Goal: Information Seeking & Learning: Learn about a topic

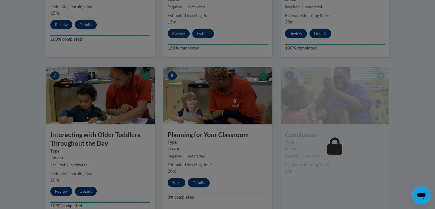
scroll to position [450, 0]
click at [177, 178] on div at bounding box center [217, 104] width 435 height 209
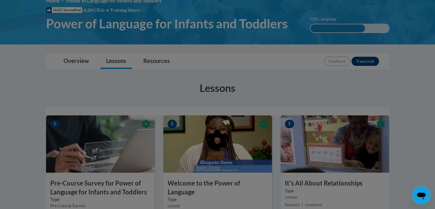
scroll to position [0, 0]
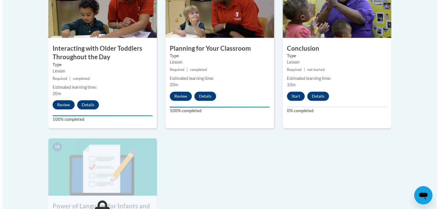
scroll to position [537, 0]
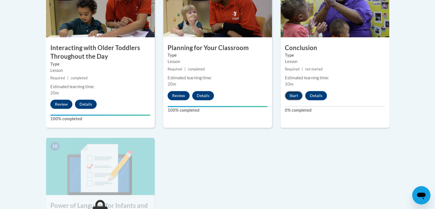
click at [294, 91] on button "Start" at bounding box center [294, 95] width 18 height 9
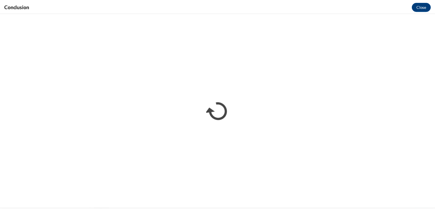
scroll to position [0, 0]
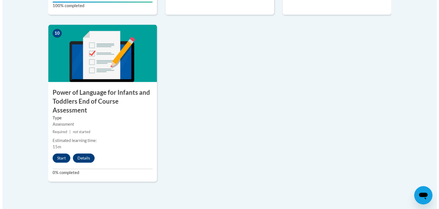
scroll to position [650, 0]
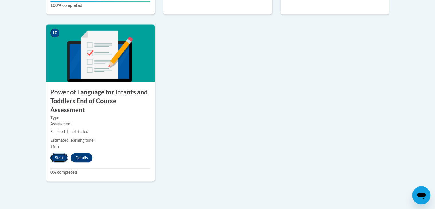
click at [61, 153] on button "Start" at bounding box center [59, 157] width 18 height 9
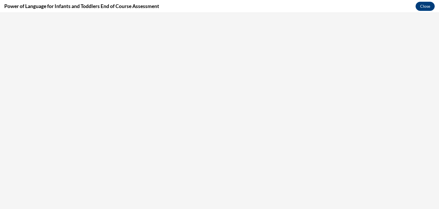
scroll to position [0, 0]
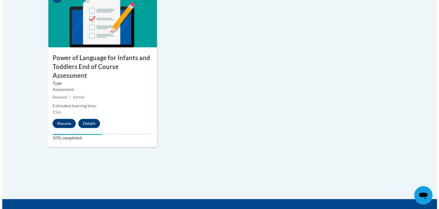
scroll to position [709, 0]
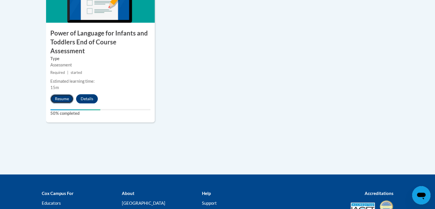
click at [62, 94] on button "Resume" at bounding box center [61, 98] width 23 height 9
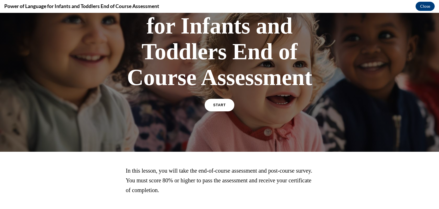
scroll to position [67, 0]
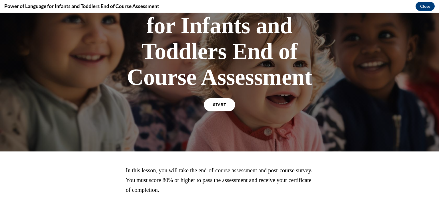
click at [214, 105] on span "START" at bounding box center [219, 105] width 13 height 4
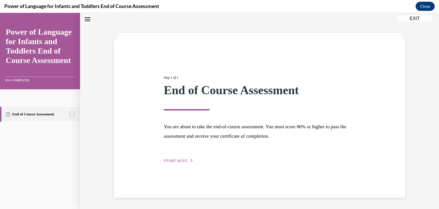
scroll to position [18, 0]
click at [185, 160] on button "START QUIZ" at bounding box center [179, 160] width 30 height 5
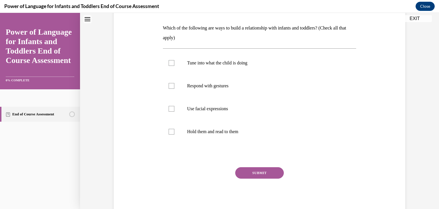
scroll to position [86, 0]
click at [190, 61] on p "Tune into what the child is doing" at bounding box center [264, 63] width 155 height 6
click at [175, 61] on input "Tune into what the child is doing" at bounding box center [172, 63] width 6 height 6
checkbox input "true"
click at [190, 82] on label "Respond with gestures" at bounding box center [260, 85] width 194 height 23
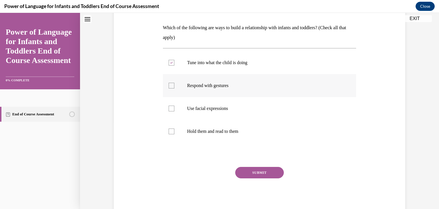
click at [175, 83] on input "Respond with gestures" at bounding box center [172, 86] width 6 height 6
checkbox input "true"
click at [189, 104] on label "Use facial expressions" at bounding box center [260, 108] width 194 height 23
click at [175, 106] on input "Use facial expressions" at bounding box center [172, 109] width 6 height 6
checkbox input "true"
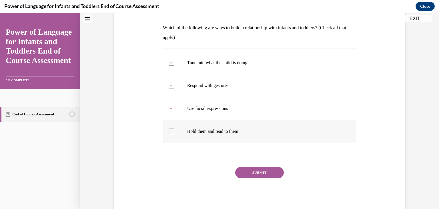
click at [190, 129] on p "Hold them and read to them" at bounding box center [264, 131] width 155 height 6
click at [175, 129] on input "Hold them and read to them" at bounding box center [172, 131] width 6 height 6
checkbox input "true"
click at [260, 167] on button "SUBMIT" at bounding box center [259, 172] width 49 height 11
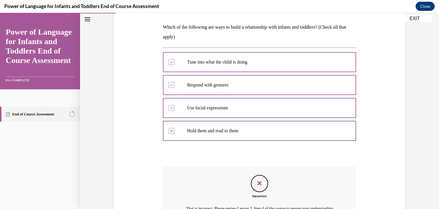
scroll to position [156, 0]
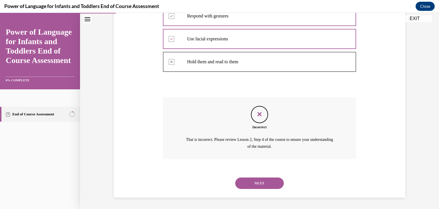
click at [258, 189] on div "NEXT" at bounding box center [260, 183] width 194 height 23
click at [259, 181] on button "NEXT" at bounding box center [259, 182] width 49 height 11
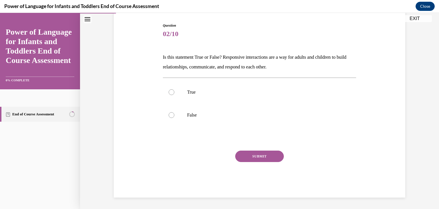
scroll to position [57, 0]
click at [177, 89] on label "True" at bounding box center [260, 92] width 194 height 23
click at [175, 89] on input "True" at bounding box center [172, 92] width 6 height 6
radio input "true"
click at [250, 155] on button "SUBMIT" at bounding box center [259, 155] width 49 height 11
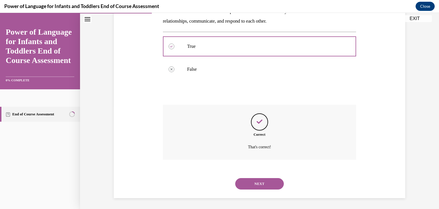
scroll to position [103, 0]
click at [252, 188] on button "NEXT" at bounding box center [259, 182] width 49 height 11
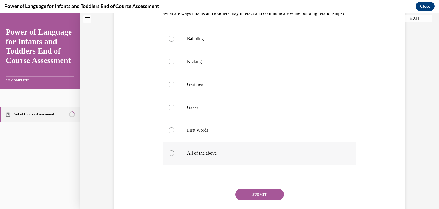
scroll to position [101, 0]
click at [213, 50] on label "Babbling" at bounding box center [260, 38] width 194 height 23
click at [175, 41] on input "Babbling" at bounding box center [172, 38] width 6 height 6
radio input "true"
click at [208, 87] on p "Gestures" at bounding box center [264, 84] width 155 height 6
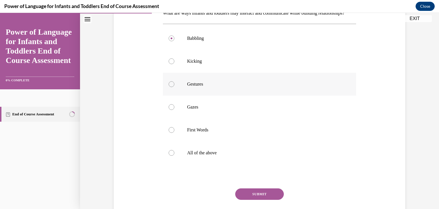
click at [175, 87] on input "Gestures" at bounding box center [172, 84] width 6 height 6
radio input "true"
click at [200, 87] on p "Gestures" at bounding box center [264, 84] width 155 height 6
click at [175, 87] on input "Gestures" at bounding box center [172, 84] width 6 height 6
click at [201, 87] on p "Gestures" at bounding box center [264, 84] width 155 height 6
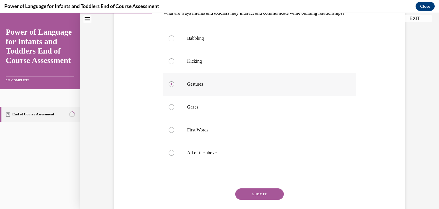
click at [175, 87] on input "Gestures" at bounding box center [172, 84] width 6 height 6
click at [195, 41] on p "Babbling" at bounding box center [264, 38] width 155 height 6
click at [175, 41] on input "Babbling" at bounding box center [172, 38] width 6 height 6
radio input "true"
click at [191, 41] on p "Babbling" at bounding box center [264, 38] width 155 height 6
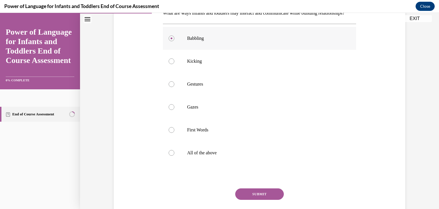
click at [175, 41] on input "Babbling" at bounding box center [172, 38] width 6 height 6
click at [172, 164] on label "All of the above" at bounding box center [260, 152] width 194 height 23
click at [172, 156] on input "All of the above" at bounding box center [172, 153] width 6 height 6
radio input "true"
click at [242, 200] on button "SUBMIT" at bounding box center [259, 193] width 49 height 11
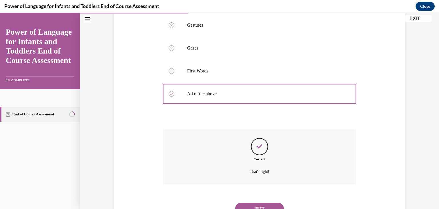
scroll to position [195, 0]
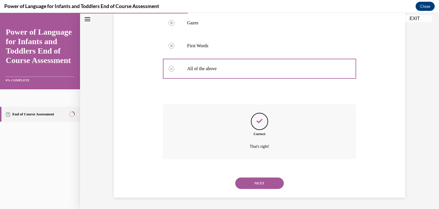
click at [259, 181] on button "NEXT" at bounding box center [259, 182] width 49 height 11
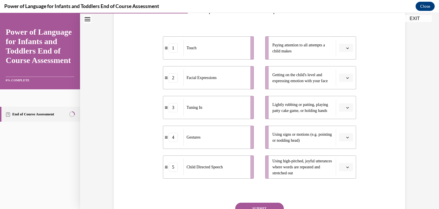
scroll to position [103, 0]
click at [346, 48] on icon "button" at bounding box center [347, 47] width 3 height 3
click at [346, 49] on span "button" at bounding box center [348, 48] width 4 height 4
click at [346, 106] on icon "button" at bounding box center [347, 107] width 3 height 3
click at [342, 128] on div "1" at bounding box center [343, 131] width 14 height 11
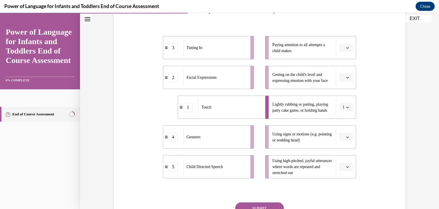
click at [347, 48] on span "button" at bounding box center [348, 48] width 4 height 4
click at [343, 80] on button "button" at bounding box center [346, 77] width 14 height 9
click at [343, 110] on div "2" at bounding box center [343, 112] width 14 height 11
click at [347, 137] on icon "button" at bounding box center [348, 136] width 3 height 1
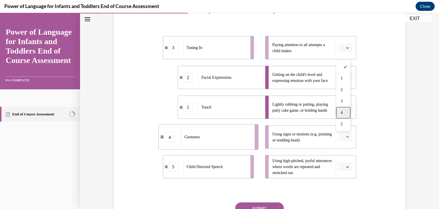
click at [347, 116] on div "4" at bounding box center [343, 112] width 14 height 11
click at [343, 166] on span "Please select an option" at bounding box center [344, 167] width 2 height 6
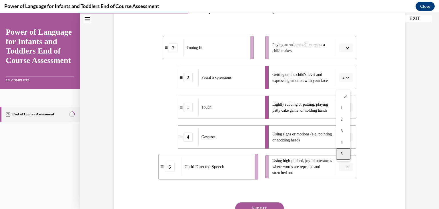
click at [342, 154] on span "5" at bounding box center [342, 154] width 2 height 5
click at [343, 46] on span "Please select an option" at bounding box center [344, 48] width 2 height 6
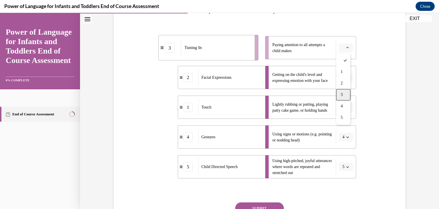
click at [343, 96] on span "3" at bounding box center [342, 94] width 2 height 5
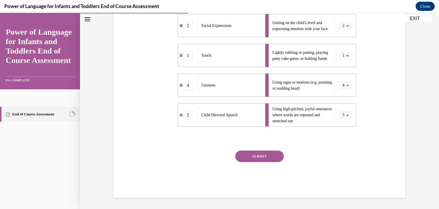
click at [264, 158] on button "SUBMIT" at bounding box center [259, 155] width 49 height 11
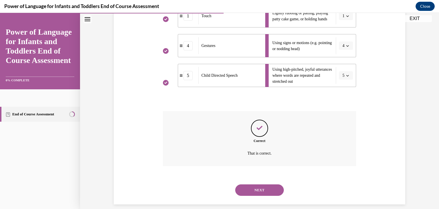
scroll to position [201, 0]
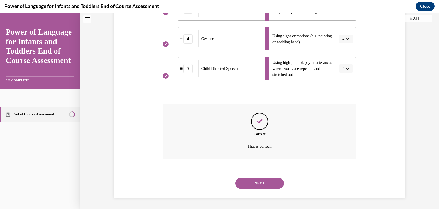
click at [261, 185] on button "NEXT" at bounding box center [259, 182] width 49 height 11
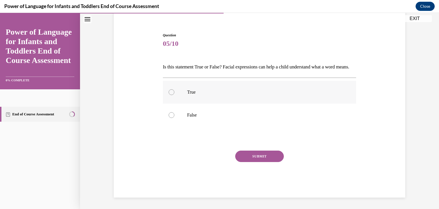
click at [220, 86] on label "True" at bounding box center [260, 92] width 194 height 23
click at [175, 89] on input "True" at bounding box center [172, 92] width 6 height 6
radio input "true"
click at [241, 158] on button "SUBMIT" at bounding box center [259, 155] width 49 height 11
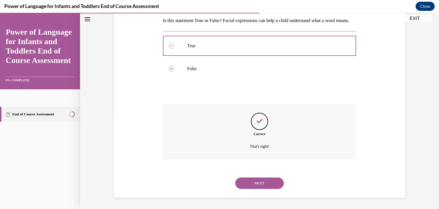
scroll to position [103, 0]
click at [255, 183] on button "NEXT" at bounding box center [259, 182] width 49 height 11
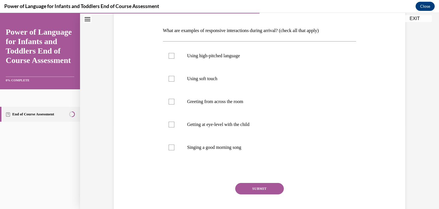
scroll to position [84, 0]
click at [257, 150] on label "Singing a good morning song" at bounding box center [260, 146] width 194 height 23
click at [175, 149] on input "Singing a good morning song" at bounding box center [172, 147] width 6 height 6
checkbox input "true"
click at [260, 128] on label "Getting at eye-level with the child" at bounding box center [260, 123] width 194 height 23
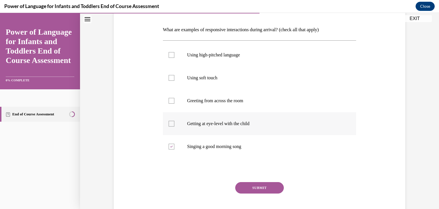
click at [175, 126] on input "Getting at eye-level with the child" at bounding box center [172, 124] width 6 height 6
checkbox input "true"
click at [253, 105] on label "Greeting from across the room" at bounding box center [260, 100] width 194 height 23
click at [175, 104] on input "Greeting from across the room" at bounding box center [172, 101] width 6 height 6
checkbox input "true"
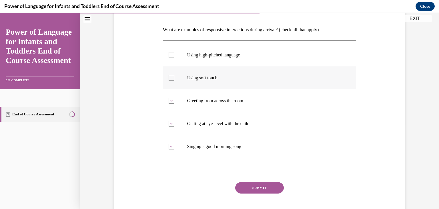
click at [256, 80] on label "Using soft touch" at bounding box center [260, 77] width 194 height 23
click at [175, 80] on input "Using soft touch" at bounding box center [172, 78] width 6 height 6
checkbox input "true"
click at [260, 62] on label "Using high-pitched language" at bounding box center [260, 54] width 194 height 23
click at [175, 58] on input "Using high-pitched language" at bounding box center [172, 55] width 6 height 6
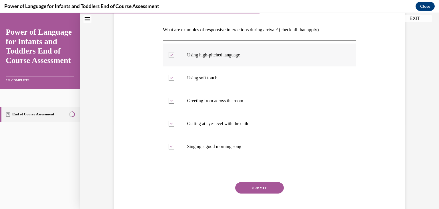
click at [264, 63] on label "Using high-pitched language" at bounding box center [260, 54] width 194 height 23
click at [175, 58] on input "Using high-pitched language" at bounding box center [172, 55] width 6 height 6
checkbox input "false"
click at [243, 187] on button "SUBMIT" at bounding box center [259, 187] width 49 height 11
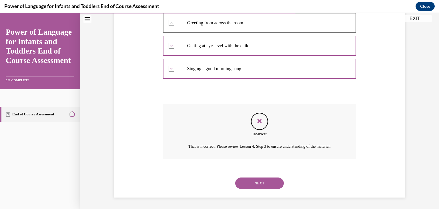
scroll to position [168, 0]
click at [253, 182] on button "NEXT" at bounding box center [259, 182] width 49 height 11
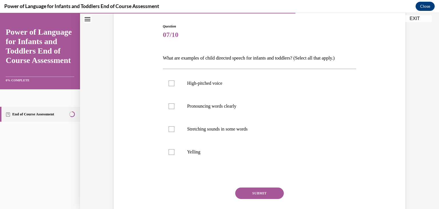
scroll to position [57, 0]
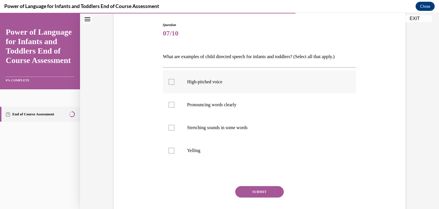
click at [224, 82] on p "High-pitched voice" at bounding box center [264, 82] width 155 height 6
click at [175, 82] on input "High-pitched voice" at bounding box center [172, 82] width 6 height 6
checkbox input "true"
click at [215, 110] on label "Pronouncing words clearly" at bounding box center [260, 104] width 194 height 23
click at [175, 108] on input "Pronouncing words clearly" at bounding box center [172, 105] width 6 height 6
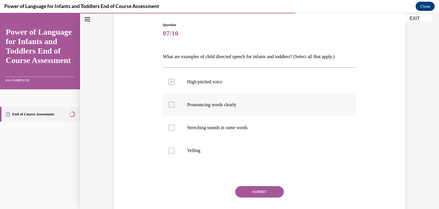
checkbox input "true"
click at [208, 125] on p "Stretching sounds in some words" at bounding box center [264, 128] width 155 height 6
click at [175, 125] on input "Stretching sounds in some words" at bounding box center [172, 128] width 6 height 6
checkbox input "true"
click at [257, 194] on button "SUBMIT" at bounding box center [259, 191] width 49 height 11
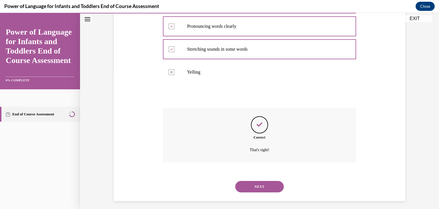
scroll to position [139, 0]
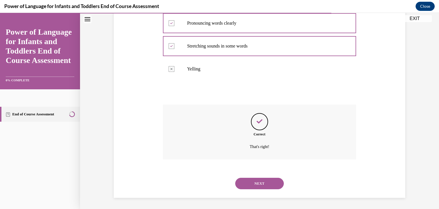
click at [265, 185] on button "NEXT" at bounding box center [259, 183] width 49 height 11
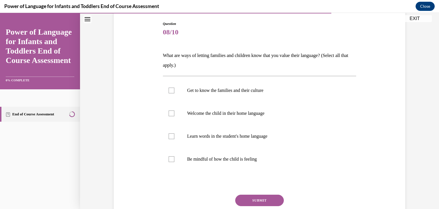
scroll to position [59, 0]
click at [228, 93] on label "Get to know the families and their culture" at bounding box center [260, 89] width 194 height 23
click at [175, 93] on input "Get to know the families and their culture" at bounding box center [172, 90] width 6 height 6
checkbox input "true"
click at [231, 133] on p "Learn words in the student's home language" at bounding box center [264, 136] width 155 height 6
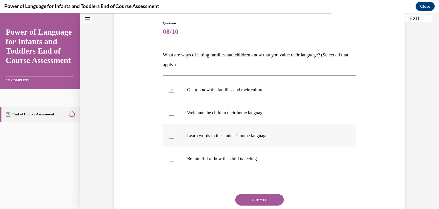
click at [175, 133] on input "Learn words in the student's home language" at bounding box center [172, 136] width 6 height 6
checkbox input "true"
click at [233, 118] on label "Welcome the child in their home language" at bounding box center [260, 112] width 194 height 23
click at [175, 116] on input "Welcome the child in their home language" at bounding box center [172, 113] width 6 height 6
checkbox input "true"
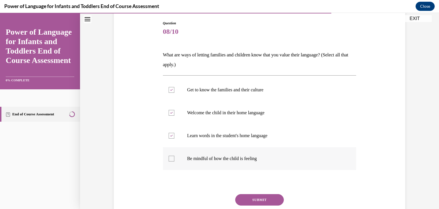
click at [229, 155] on label "Be mindful of how the child is feeling" at bounding box center [260, 158] width 194 height 23
click at [175, 156] on input "Be mindful of how the child is feeling" at bounding box center [172, 159] width 6 height 6
click at [255, 165] on label "Be mindful of how the child is feeling" at bounding box center [260, 158] width 194 height 23
click at [175, 161] on input "Be mindful of how the child is feeling" at bounding box center [172, 159] width 6 height 6
checkbox input "false"
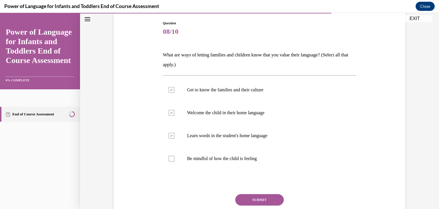
click at [255, 196] on button "SUBMIT" at bounding box center [259, 199] width 49 height 11
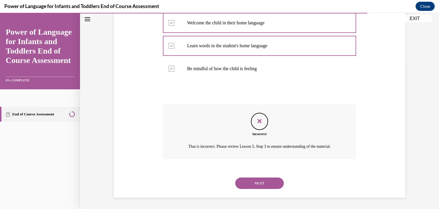
scroll to position [156, 0]
click at [260, 183] on button "NEXT" at bounding box center [259, 182] width 49 height 11
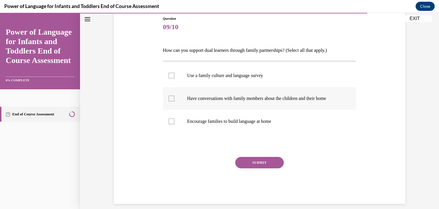
click at [245, 94] on label "Have conversations with family members about the children and their home" at bounding box center [260, 98] width 194 height 23
click at [175, 96] on input "Have conversations with family members about the children and their home" at bounding box center [172, 99] width 6 height 6
checkbox input "true"
click at [271, 125] on label "Encourage families to build language at home" at bounding box center [260, 121] width 194 height 23
click at [175, 124] on input "Encourage families to build language at home" at bounding box center [172, 121] width 6 height 6
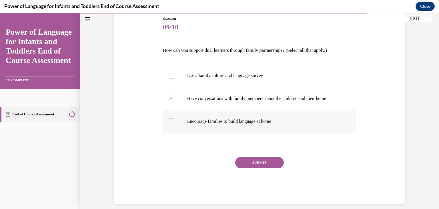
checkbox input "true"
click at [256, 164] on button "SUBMIT" at bounding box center [259, 162] width 49 height 11
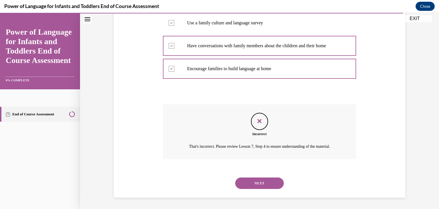
scroll to position [123, 0]
click at [254, 181] on button "NEXT" at bounding box center [259, 182] width 49 height 11
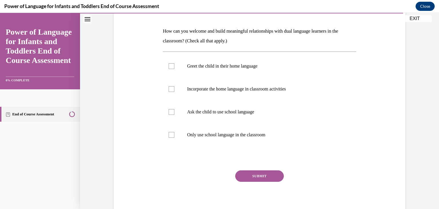
scroll to position [79, 0]
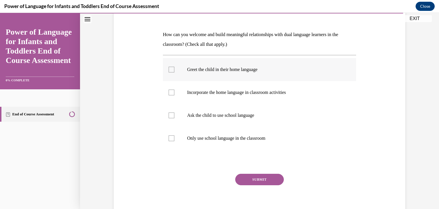
click at [165, 71] on label "Greet the child in their home language" at bounding box center [260, 69] width 194 height 23
click at [169, 71] on input "Greet the child in their home language" at bounding box center [172, 70] width 6 height 6
checkbox input "true"
click at [178, 95] on label "Incorporate the home language in classroom activities" at bounding box center [260, 92] width 194 height 23
click at [175, 95] on input "Incorporate the home language in classroom activities" at bounding box center [172, 93] width 6 height 6
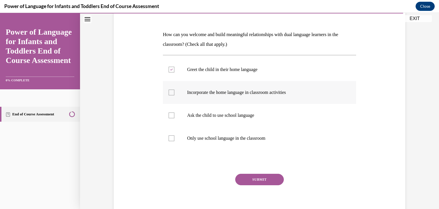
checkbox input "true"
click at [183, 124] on label "Ask the child to use school language" at bounding box center [260, 115] width 194 height 23
click at [175, 118] on input "Ask the child to use school language" at bounding box center [172, 115] width 6 height 6
checkbox input "true"
click at [188, 141] on label "Only use school language in the classroom" at bounding box center [260, 138] width 194 height 23
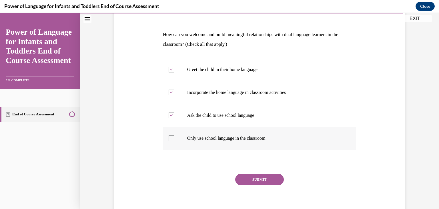
click at [175, 141] on input "Only use school language in the classroom" at bounding box center [172, 138] width 6 height 6
click at [253, 140] on p "Only use school language in the classroom" at bounding box center [264, 138] width 155 height 6
click at [175, 140] on input "Only use school language in the classroom" at bounding box center [172, 138] width 6 height 6
checkbox input "false"
click at [275, 185] on button "SUBMIT" at bounding box center [259, 179] width 49 height 11
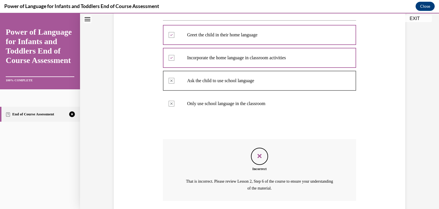
scroll to position [156, 0]
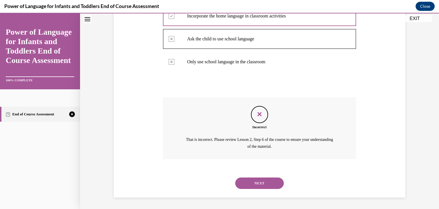
click at [250, 185] on button "NEXT" at bounding box center [259, 182] width 49 height 11
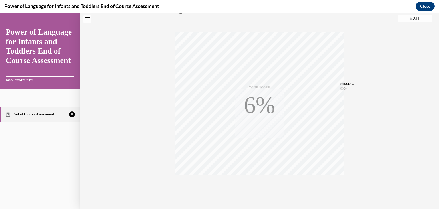
scroll to position [97, 0]
click at [259, 175] on div "TAKE AGAIN" at bounding box center [260, 176] width 20 height 13
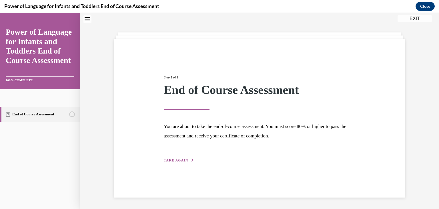
click at [185, 162] on button "TAKE AGAIN" at bounding box center [179, 160] width 31 height 5
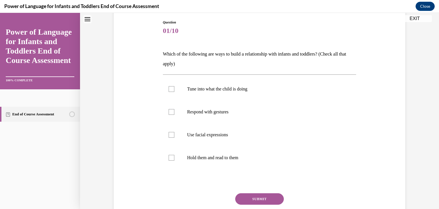
scroll to position [60, 0]
click at [199, 93] on label "Tune into what the child is doing" at bounding box center [260, 88] width 194 height 23
click at [175, 91] on input "Tune into what the child is doing" at bounding box center [172, 89] width 6 height 6
checkbox input "true"
click at [203, 110] on p "Respond with gestures" at bounding box center [264, 111] width 155 height 6
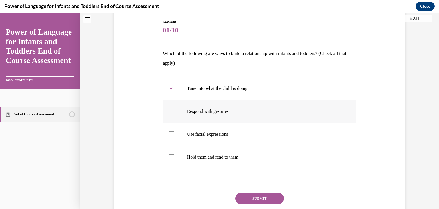
click at [175, 110] on input "Respond with gestures" at bounding box center [172, 111] width 6 height 6
checkbox input "true"
click at [205, 126] on label "Use facial expressions" at bounding box center [260, 134] width 194 height 23
click at [175, 131] on input "Use facial expressions" at bounding box center [172, 134] width 6 height 6
checkbox input "true"
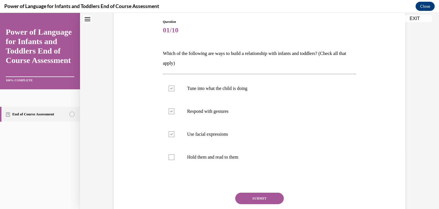
click at [255, 194] on button "SUBMIT" at bounding box center [259, 198] width 49 height 11
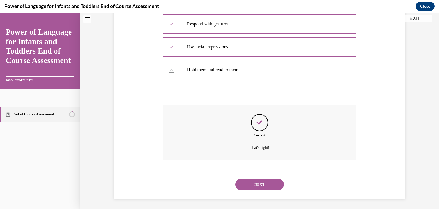
scroll to position [149, 0]
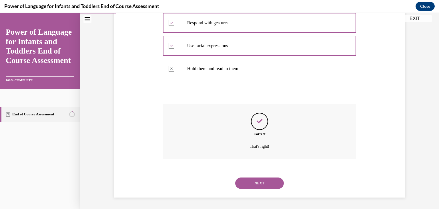
click at [257, 180] on button "NEXT" at bounding box center [259, 182] width 49 height 11
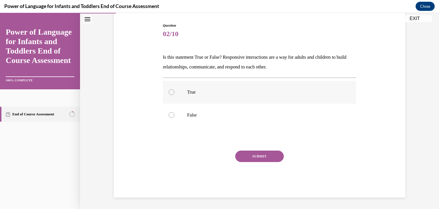
click at [235, 91] on p "True" at bounding box center [264, 92] width 155 height 6
click at [175, 91] on input "True" at bounding box center [172, 92] width 6 height 6
radio input "true"
click at [264, 156] on button "SUBMIT" at bounding box center [259, 155] width 49 height 11
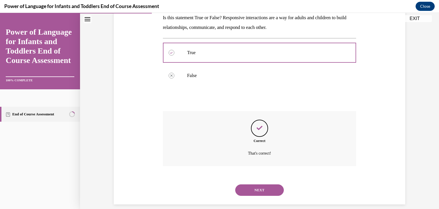
scroll to position [103, 0]
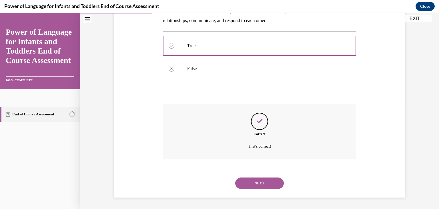
click at [264, 183] on button "NEXT" at bounding box center [259, 182] width 49 height 11
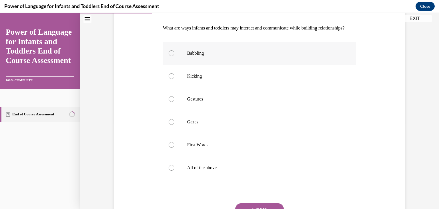
scroll to position [88, 0]
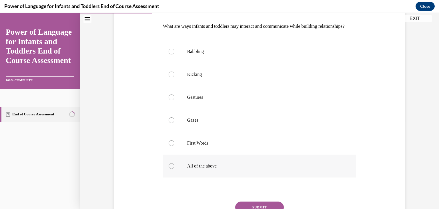
click at [224, 170] on label "All of the above" at bounding box center [260, 165] width 194 height 23
click at [175, 169] on input "All of the above" at bounding box center [172, 166] width 6 height 6
radio input "true"
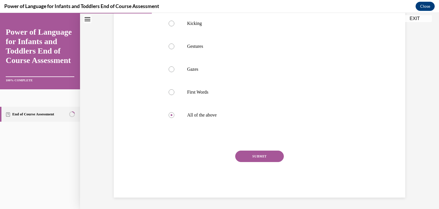
click at [261, 153] on button "SUBMIT" at bounding box center [259, 155] width 49 height 11
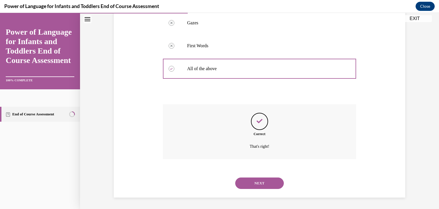
scroll to position [195, 0]
click at [265, 186] on button "NEXT" at bounding box center [259, 182] width 49 height 11
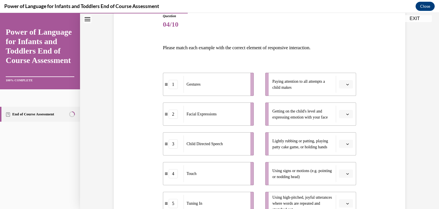
scroll to position [85, 0]
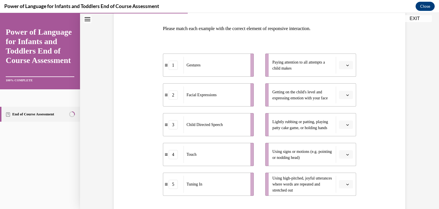
click at [343, 124] on button "button" at bounding box center [346, 124] width 14 height 9
click at [344, 148] on div "1" at bounding box center [343, 148] width 14 height 11
click at [339, 93] on button "button" at bounding box center [346, 95] width 14 height 9
click at [344, 128] on div "2" at bounding box center [343, 130] width 14 height 11
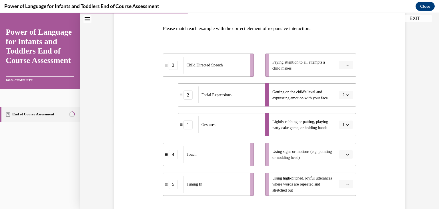
click at [349, 186] on button "button" at bounding box center [346, 184] width 14 height 9
click at [344, 148] on div "3" at bounding box center [343, 148] width 14 height 11
click at [343, 66] on span "Please select an option" at bounding box center [344, 65] width 2 height 6
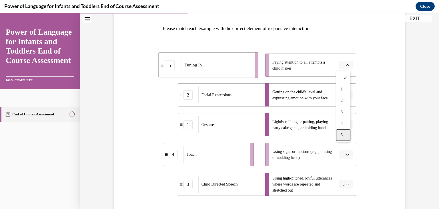
click at [342, 132] on div "5" at bounding box center [343, 134] width 14 height 11
click at [347, 154] on icon "button" at bounding box center [347, 154] width 3 height 3
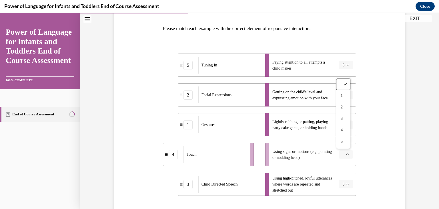
click at [350, 155] on button "button" at bounding box center [346, 154] width 14 height 9
click at [347, 125] on icon "button" at bounding box center [348, 124] width 3 height 1
click at [346, 125] on icon "button" at bounding box center [347, 124] width 3 height 3
click at [347, 125] on icon "button" at bounding box center [348, 124] width 3 height 1
click at [343, 182] on div "4" at bounding box center [342, 182] width 14 height 11
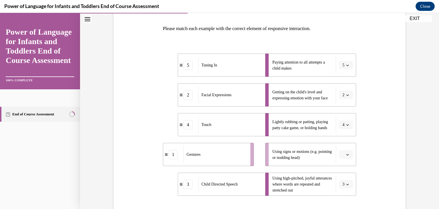
click at [347, 154] on icon "button" at bounding box center [347, 154] width 3 height 3
click at [344, 99] on div "1" at bounding box center [343, 95] width 14 height 11
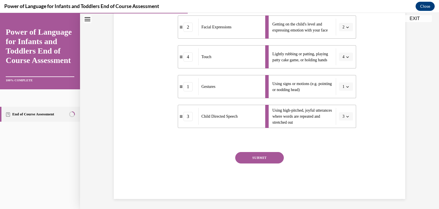
scroll to position [154, 0]
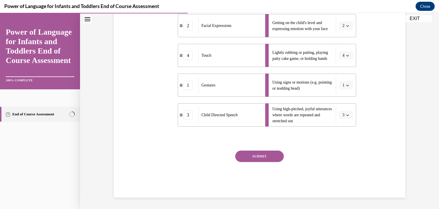
click at [266, 158] on button "SUBMIT" at bounding box center [259, 155] width 49 height 11
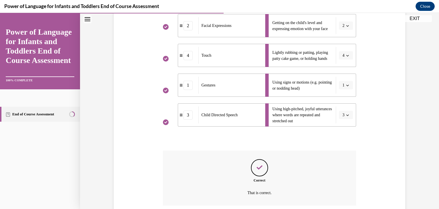
scroll to position [201, 0]
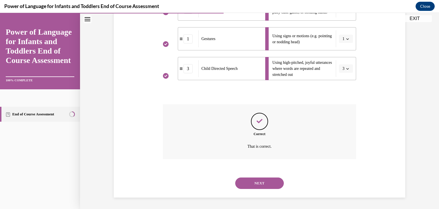
click at [265, 183] on button "NEXT" at bounding box center [259, 182] width 49 height 11
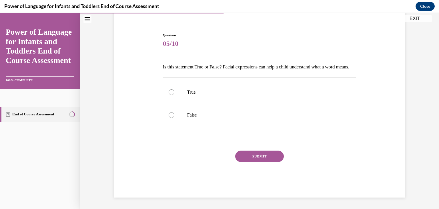
scroll to position [57, 0]
click at [182, 98] on label "True" at bounding box center [260, 92] width 194 height 23
click at [175, 95] on input "True" at bounding box center [172, 92] width 6 height 6
radio input "true"
click at [245, 153] on button "SUBMIT" at bounding box center [259, 155] width 49 height 11
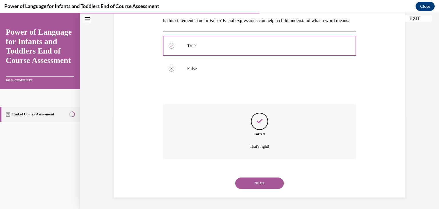
scroll to position [103, 0]
click at [255, 183] on button "NEXT" at bounding box center [259, 182] width 49 height 11
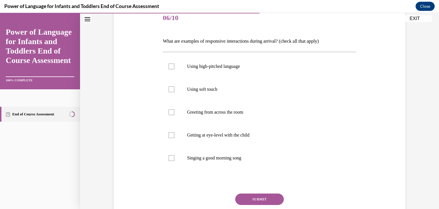
scroll to position [80, 0]
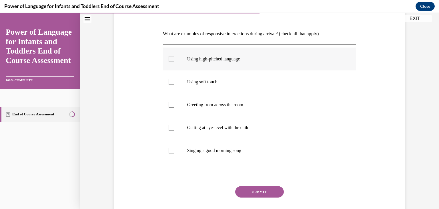
click at [238, 64] on label "Using high-pitched language" at bounding box center [260, 58] width 194 height 23
click at [175, 62] on input "Using high-pitched language" at bounding box center [172, 59] width 6 height 6
checkbox input "true"
click at [221, 85] on label "Using soft touch" at bounding box center [260, 81] width 194 height 23
click at [175, 85] on input "Using soft touch" at bounding box center [172, 82] width 6 height 6
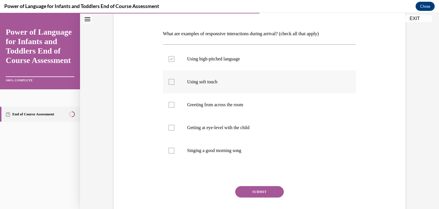
checkbox input "true"
click at [215, 106] on p "Greeting from across the room" at bounding box center [264, 105] width 155 height 6
click at [175, 106] on input "Greeting from across the room" at bounding box center [172, 105] width 6 height 6
checkbox input "true"
click at [209, 118] on label "Getting at eye-level with the child" at bounding box center [260, 127] width 194 height 23
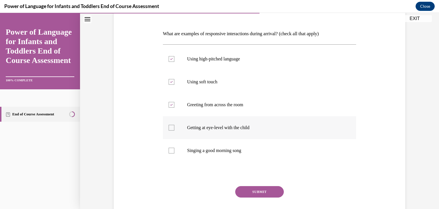
click at [175, 125] on input "Getting at eye-level with the child" at bounding box center [172, 128] width 6 height 6
checkbox input "true"
click at [199, 145] on label "Singing a good morning song" at bounding box center [260, 150] width 194 height 23
click at [175, 148] on input "Singing a good morning song" at bounding box center [172, 151] width 6 height 6
checkbox input "true"
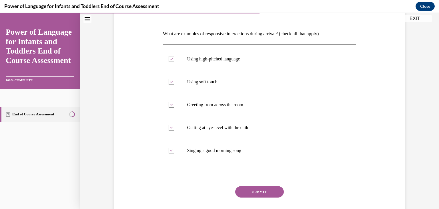
click at [251, 189] on button "SUBMIT" at bounding box center [259, 191] width 49 height 11
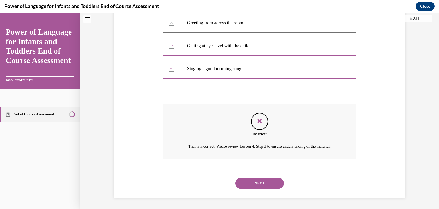
scroll to position [167, 0]
click at [265, 183] on button "NEXT" at bounding box center [259, 182] width 49 height 11
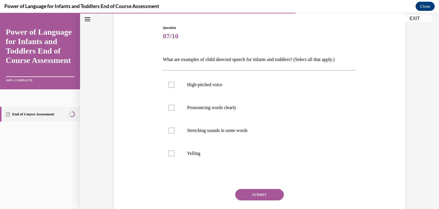
scroll to position [55, 0]
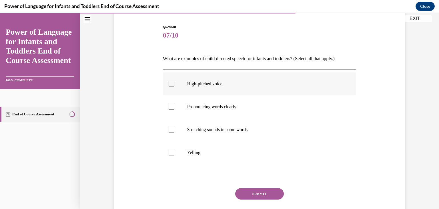
click at [215, 90] on label "High-pitched voice" at bounding box center [260, 83] width 194 height 23
click at [175, 87] on input "High-pitched voice" at bounding box center [172, 84] width 6 height 6
checkbox input "true"
click at [215, 105] on p "Pronouncing words clearly" at bounding box center [264, 107] width 155 height 6
click at [175, 105] on input "Pronouncing words clearly" at bounding box center [172, 107] width 6 height 6
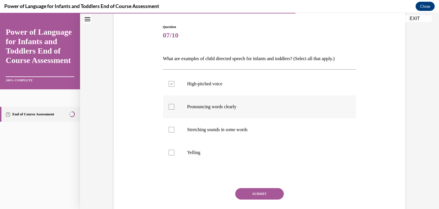
checkbox input "true"
click at [214, 124] on label "Stretching sounds in some words" at bounding box center [260, 129] width 194 height 23
click at [175, 127] on input "Stretching sounds in some words" at bounding box center [172, 130] width 6 height 6
checkbox input "true"
click at [255, 190] on button "SUBMIT" at bounding box center [259, 193] width 49 height 11
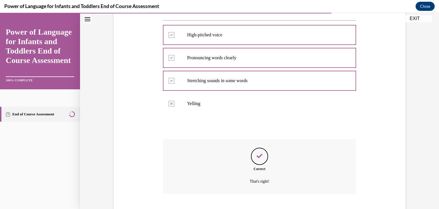
scroll to position [139, 0]
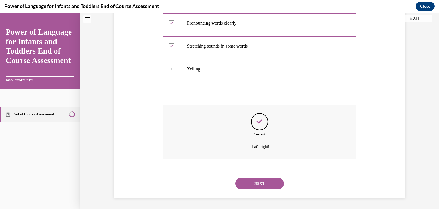
click at [262, 185] on button "NEXT" at bounding box center [259, 183] width 49 height 11
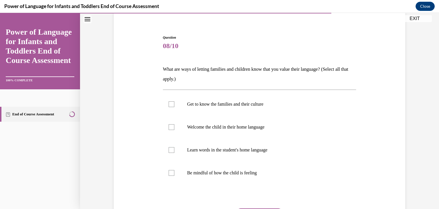
scroll to position [45, 0]
click at [279, 104] on p "Get to know the families and their culture" at bounding box center [264, 104] width 155 height 6
click at [175, 104] on input "Get to know the families and their culture" at bounding box center [172, 104] width 6 height 6
checkbox input "true"
click at [274, 124] on p "Welcome the child in their home language" at bounding box center [264, 127] width 155 height 6
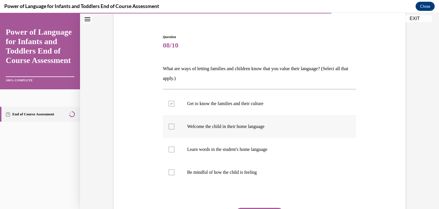
click at [175, 124] on input "Welcome the child in their home language" at bounding box center [172, 127] width 6 height 6
checkbox input "true"
click at [263, 147] on p "Learn words in the student's home language" at bounding box center [264, 149] width 155 height 6
click at [175, 147] on input "Learn words in the student's home language" at bounding box center [172, 149] width 6 height 6
checkbox input "true"
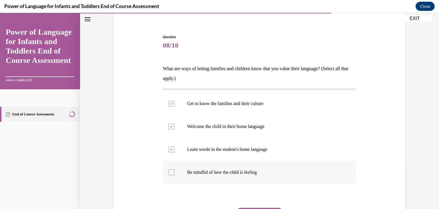
click at [251, 175] on label "Be mindful of how the child is feeling" at bounding box center [260, 172] width 194 height 23
click at [175, 175] on input "Be mindful of how the child is feeling" at bounding box center [172, 172] width 6 height 6
click at [251, 175] on label "Be mindful of how the child is feeling" at bounding box center [260, 172] width 194 height 23
click at [175, 175] on input "Be mindful of how the child is feeling" at bounding box center [172, 172] width 6 height 6
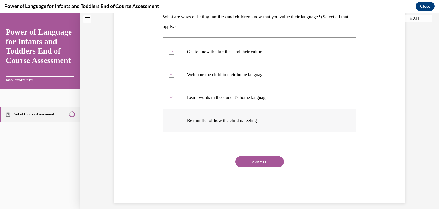
scroll to position [97, 0]
click at [263, 122] on p "Be mindful of how the child is feeling" at bounding box center [264, 120] width 155 height 6
click at [175, 122] on input "Be mindful of how the child is feeling" at bounding box center [172, 120] width 6 height 6
click at [263, 122] on p "Be mindful of how the child is feeling" at bounding box center [264, 120] width 155 height 6
click at [175, 122] on input "Be mindful of how the child is feeling" at bounding box center [172, 120] width 6 height 6
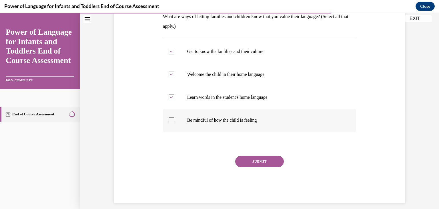
click at [263, 122] on p "Be mindful of how the child is feeling" at bounding box center [264, 120] width 155 height 6
click at [175, 122] on input "Be mindful of how the child is feeling" at bounding box center [172, 120] width 6 height 6
checkbox input "true"
click at [254, 169] on div "SUBMIT" at bounding box center [260, 170] width 194 height 29
click at [254, 164] on button "SUBMIT" at bounding box center [259, 161] width 49 height 11
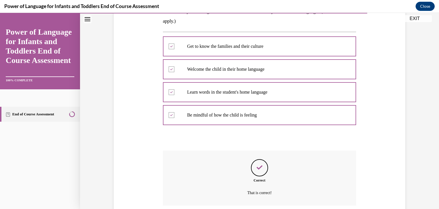
scroll to position [149, 0]
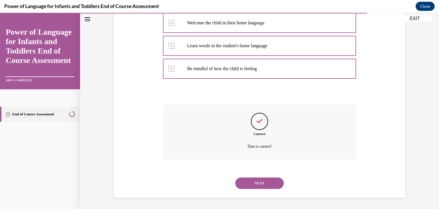
click at [254, 185] on button "NEXT" at bounding box center [259, 182] width 49 height 11
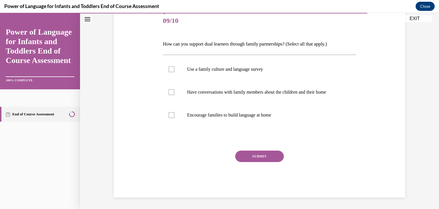
scroll to position [64, 0]
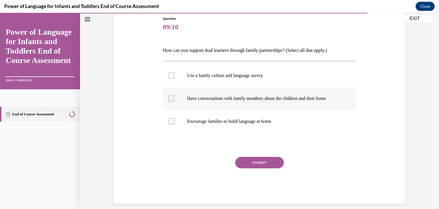
click at [287, 93] on label "Have conversations with family members about the children and their home" at bounding box center [260, 98] width 194 height 23
click at [175, 96] on input "Have conversations with family members about the children and their home" at bounding box center [172, 99] width 6 height 6
checkbox input "true"
click at [275, 124] on p "Encourage families to build language at home" at bounding box center [264, 121] width 155 height 6
click at [175, 124] on input "Encourage families to build language at home" at bounding box center [172, 121] width 6 height 6
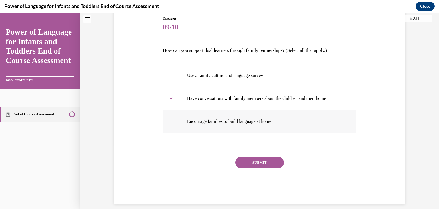
checkbox input "true"
click at [284, 76] on p "Use a family culture and language survey" at bounding box center [264, 76] width 155 height 6
click at [175, 76] on input "Use a family culture and language survey" at bounding box center [172, 76] width 6 height 6
checkbox input "true"
click at [249, 159] on button "SUBMIT" at bounding box center [259, 162] width 49 height 11
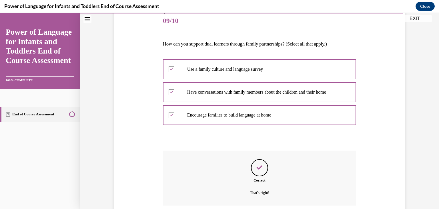
scroll to position [116, 0]
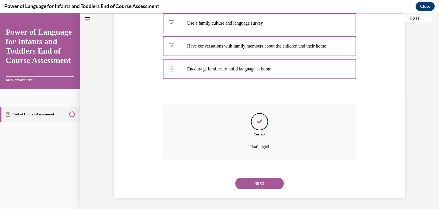
click at [251, 181] on button "NEXT" at bounding box center [259, 183] width 49 height 11
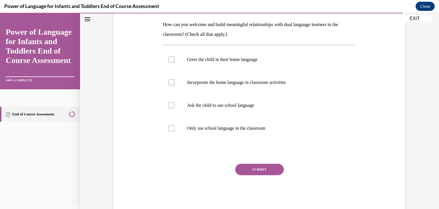
scroll to position [97, 0]
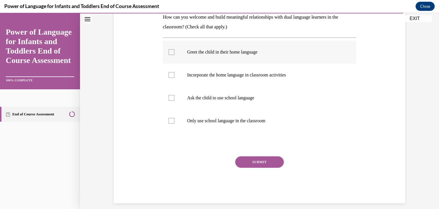
click at [284, 54] on p "Greet the child in their home language" at bounding box center [264, 52] width 155 height 6
click at [175, 54] on input "Greet the child in their home language" at bounding box center [172, 52] width 6 height 6
checkbox input "true"
click at [276, 81] on label "Incorporate the home language in classroom activities" at bounding box center [260, 75] width 194 height 23
click at [175, 78] on input "Incorporate the home language in classroom activities" at bounding box center [172, 75] width 6 height 6
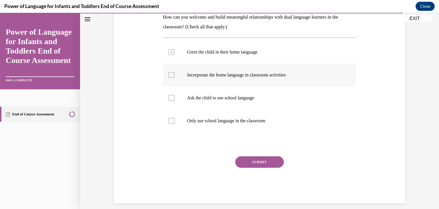
checkbox input "true"
click at [268, 98] on p "Ask the child to use school language" at bounding box center [264, 98] width 155 height 6
click at [175, 98] on input "Ask the child to use school language" at bounding box center [172, 98] width 6 height 6
checkbox input "true"
click at [265, 116] on label "Only use school language in the classroom" at bounding box center [260, 120] width 194 height 23
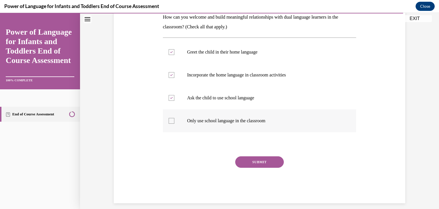
click at [175, 118] on input "Only use school language in the classroom" at bounding box center [172, 121] width 6 height 6
click at [253, 116] on label "Only use school language in the classroom" at bounding box center [260, 120] width 194 height 23
click at [175, 118] on input "Only use school language in the classroom" at bounding box center [172, 121] width 6 height 6
click at [253, 116] on label "Only use school language in the classroom" at bounding box center [260, 120] width 194 height 23
click at [175, 118] on input "Only use school language in the classroom" at bounding box center [172, 121] width 6 height 6
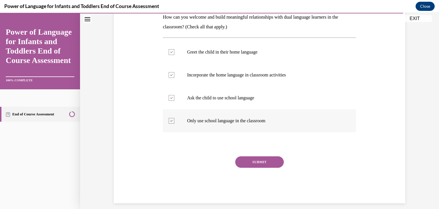
click at [259, 122] on p "Only use school language in the classroom" at bounding box center [264, 121] width 155 height 6
click at [175, 122] on input "Only use school language in the classroom" at bounding box center [172, 121] width 6 height 6
checkbox input "false"
click at [254, 160] on button "SUBMIT" at bounding box center [259, 161] width 49 height 11
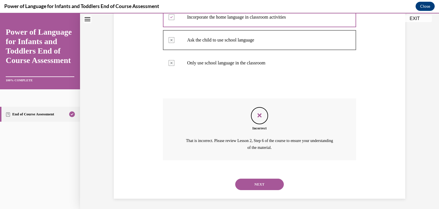
scroll to position [156, 0]
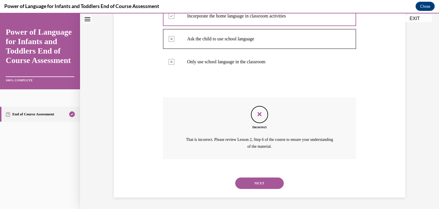
drag, startPoint x: 256, startPoint y: 184, endPoint x: 253, endPoint y: 183, distance: 2.9
click at [253, 183] on button "NEXT" at bounding box center [259, 182] width 49 height 11
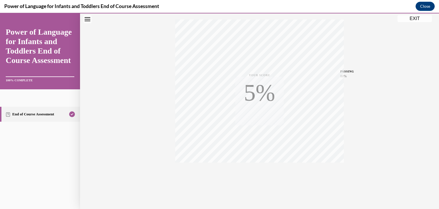
scroll to position [97, 0]
click at [409, 19] on button "EXIT" at bounding box center [415, 18] width 34 height 7
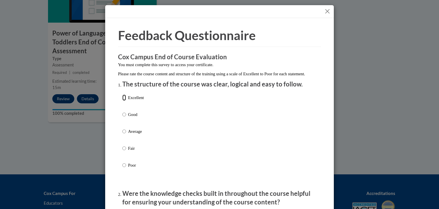
click at [122, 101] on input "Excellent" at bounding box center [124, 97] width 4 height 6
radio input "true"
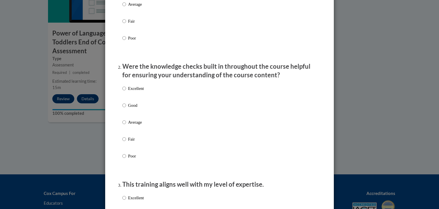
scroll to position [146, 0]
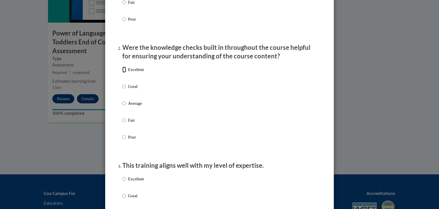
click at [123, 73] on input "Excellent" at bounding box center [124, 69] width 4 height 6
radio input "true"
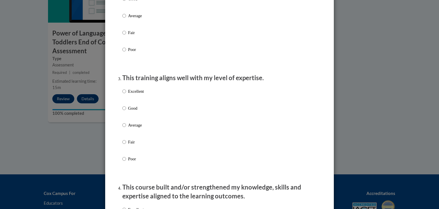
scroll to position [261, 0]
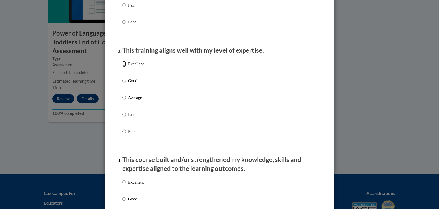
click at [123, 67] on input "Excellent" at bounding box center [124, 64] width 4 height 6
radio input "true"
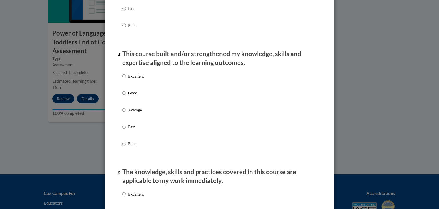
scroll to position [367, 0]
click at [122, 79] on input "Excellent" at bounding box center [124, 76] width 4 height 6
radio input "true"
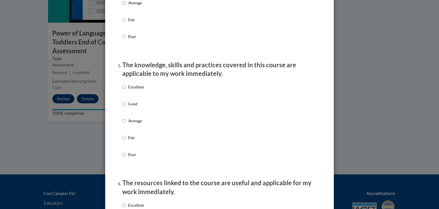
scroll to position [474, 0]
click at [122, 90] on input "Excellent" at bounding box center [124, 86] width 4 height 6
radio input "true"
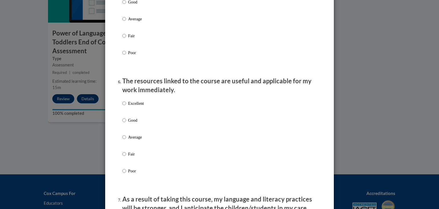
scroll to position [576, 0]
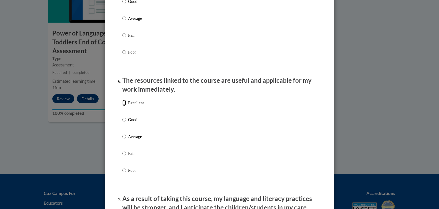
click at [122, 106] on input "Excellent" at bounding box center [124, 103] width 4 height 6
radio input "true"
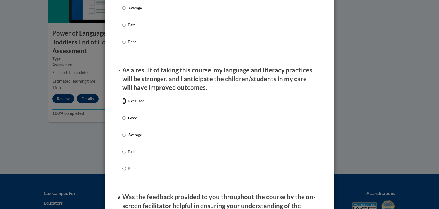
click at [122, 104] on input "Excellent" at bounding box center [124, 101] width 4 height 6
radio input "true"
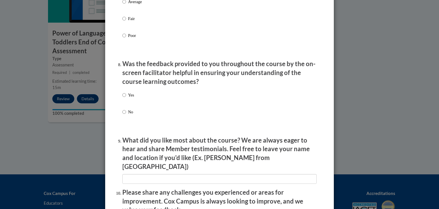
scroll to position [837, 0]
click at [124, 100] on label "Yes" at bounding box center [128, 99] width 12 height 15
click at [124, 98] on input "Yes" at bounding box center [124, 95] width 4 height 6
radio input "true"
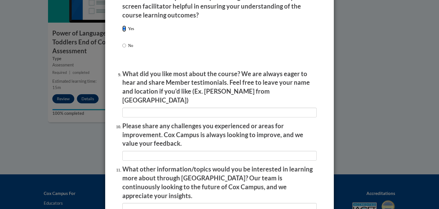
scroll to position [912, 0]
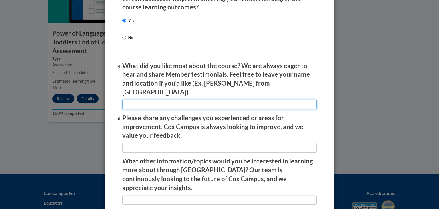
click at [124, 100] on input "textbox" at bounding box center [219, 105] width 195 height 10
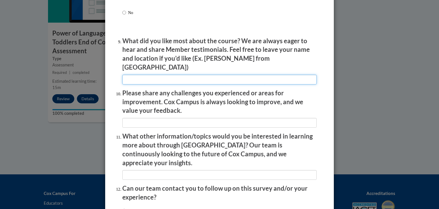
scroll to position [983, 0]
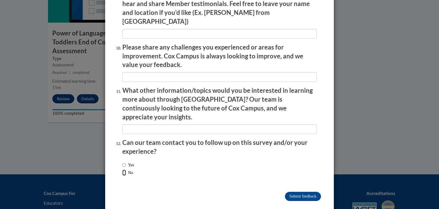
click at [122, 169] on input "No" at bounding box center [124, 172] width 4 height 6
radio input "true"
click at [294, 192] on input "Submit feedback" at bounding box center [303, 196] width 36 height 9
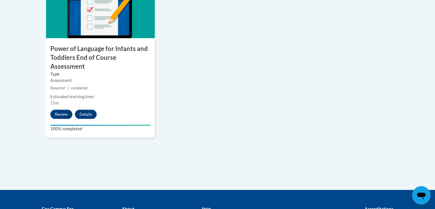
scroll to position [698, 0]
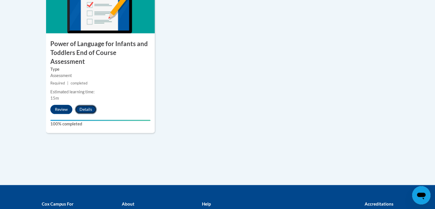
click at [86, 105] on button "Details" at bounding box center [86, 109] width 22 height 9
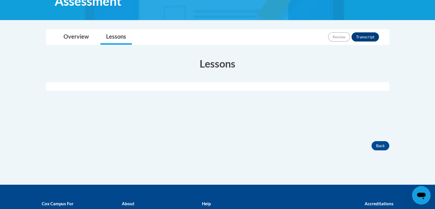
scroll to position [128, 0]
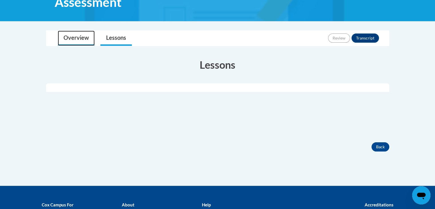
click at [78, 45] on link "Overview" at bounding box center [76, 38] width 37 height 15
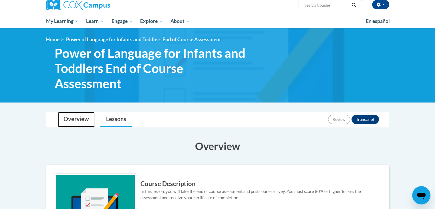
scroll to position [47, 0]
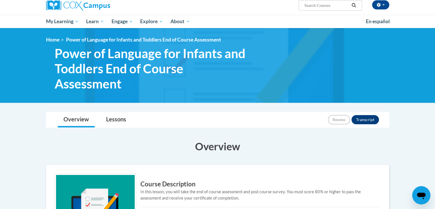
click at [120, 132] on div "Toggle navigation Overview Lessons Review Transcript Overview Course Descriptio…" at bounding box center [218, 210] width 352 height 197
click at [117, 115] on link "Lessons" at bounding box center [115, 119] width 31 height 15
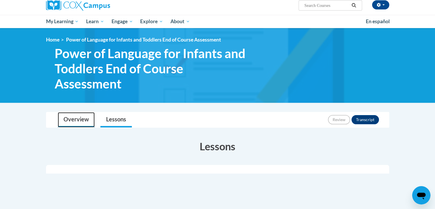
click at [75, 119] on link "Overview" at bounding box center [76, 119] width 37 height 15
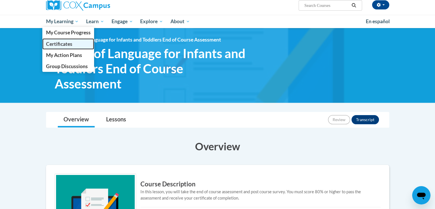
click at [68, 43] on span "Certificates" at bounding box center [59, 44] width 26 height 6
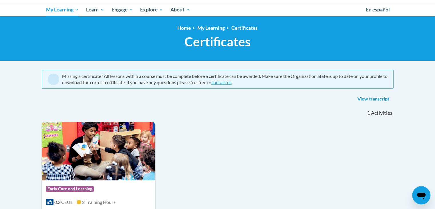
scroll to position [58, 0]
click at [374, 100] on link "View transcript" at bounding box center [373, 98] width 40 height 9
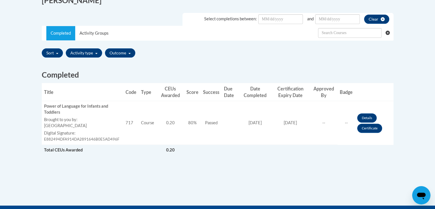
scroll to position [160, 0]
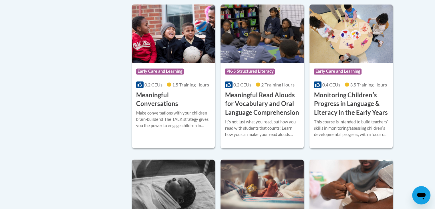
scroll to position [906, 0]
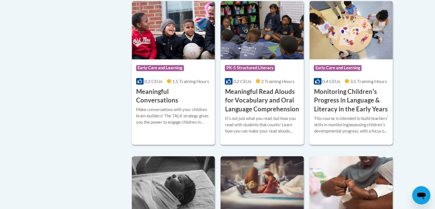
click at [350, 97] on h3 "Monitoring Childrenʹs Progress in Language & Literacy in the Early Years" at bounding box center [351, 100] width 75 height 26
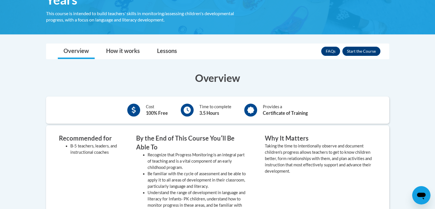
scroll to position [137, 0]
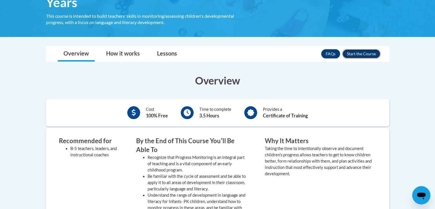
click at [366, 55] on button "Enroll" at bounding box center [361, 53] width 38 height 9
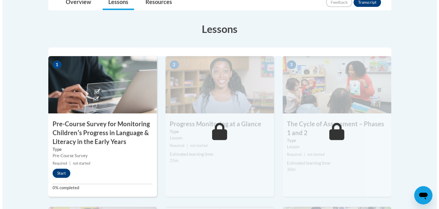
scroll to position [158, 0]
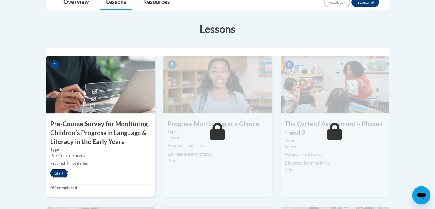
click at [58, 173] on button "Start" at bounding box center [59, 173] width 18 height 9
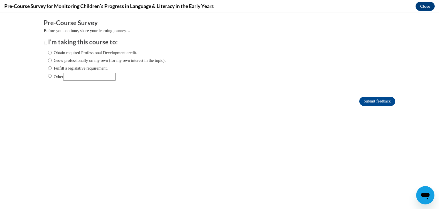
scroll to position [0, 0]
click at [0, 121] on body "Comments Pre-Course Survey Before you continue, share your learning journey… I'…" at bounding box center [219, 111] width 439 height 196
click at [44, 54] on ol "I'm taking this course to: Obtain required Professional Development credit. Gro…" at bounding box center [220, 64] width 352 height 52
click at [48, 52] on input "Obtain required Professional Development credit." at bounding box center [50, 52] width 4 height 6
radio input "true"
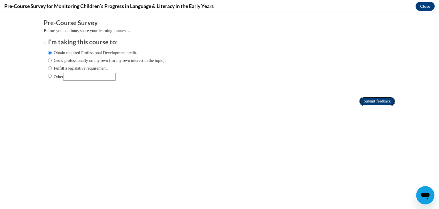
click at [360, 100] on input "Submit feedback" at bounding box center [378, 101] width 36 height 9
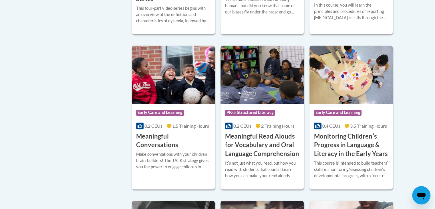
scroll to position [862, 0]
click at [361, 94] on img at bounding box center [351, 74] width 83 height 58
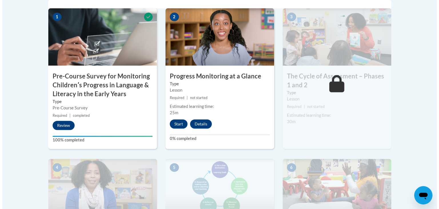
scroll to position [207, 0]
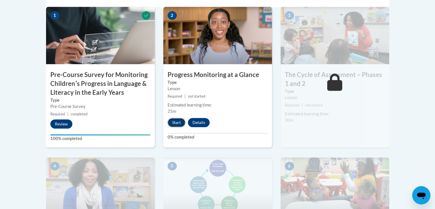
click at [177, 119] on button "Start" at bounding box center [177, 122] width 18 height 9
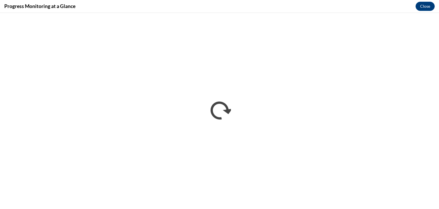
scroll to position [0, 0]
